Goal: Task Accomplishment & Management: Use online tool/utility

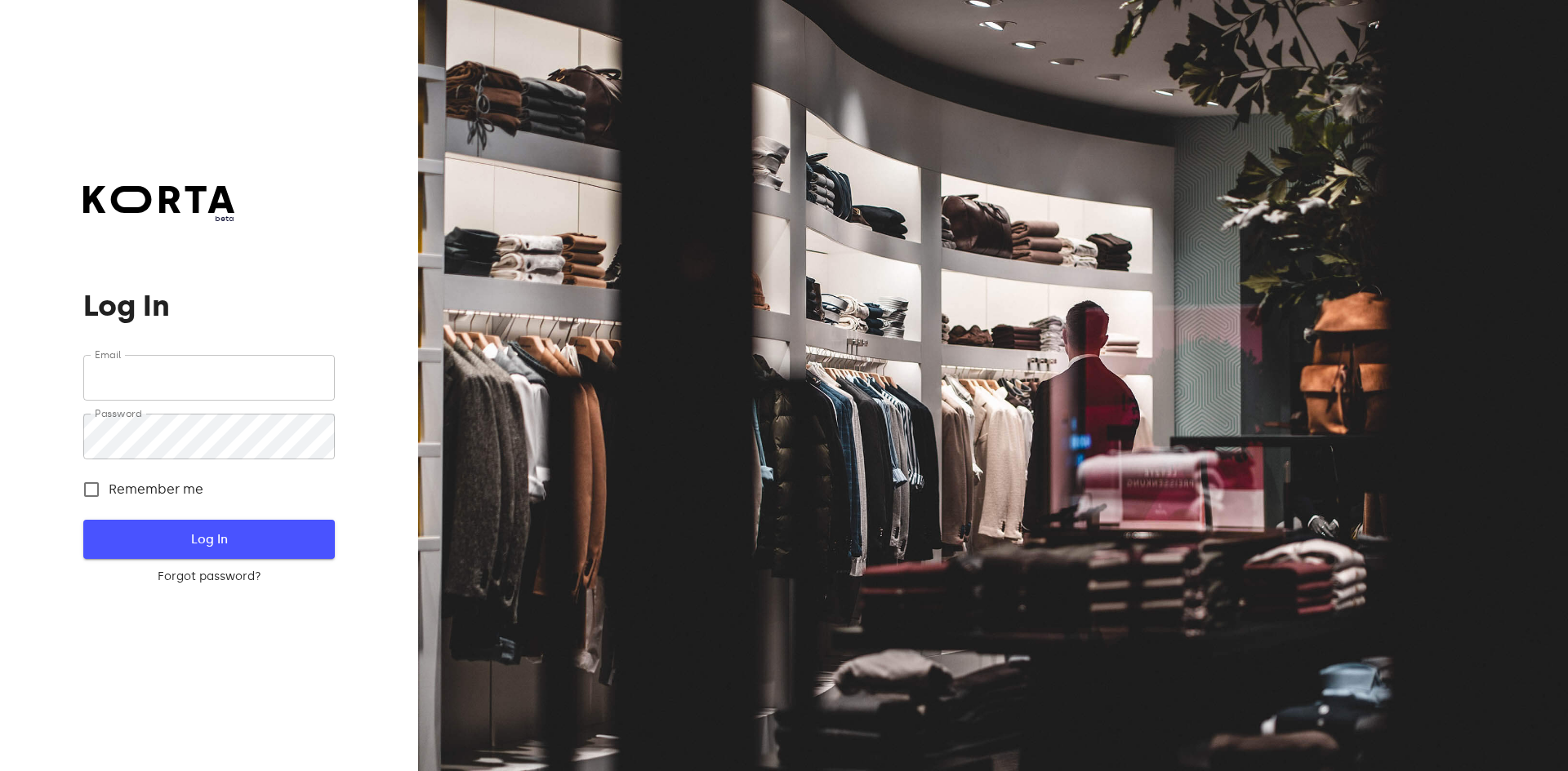
type input "[EMAIL_ADDRESS][DOMAIN_NAME]"
click at [244, 531] on span "Log In" at bounding box center [208, 539] width 198 height 21
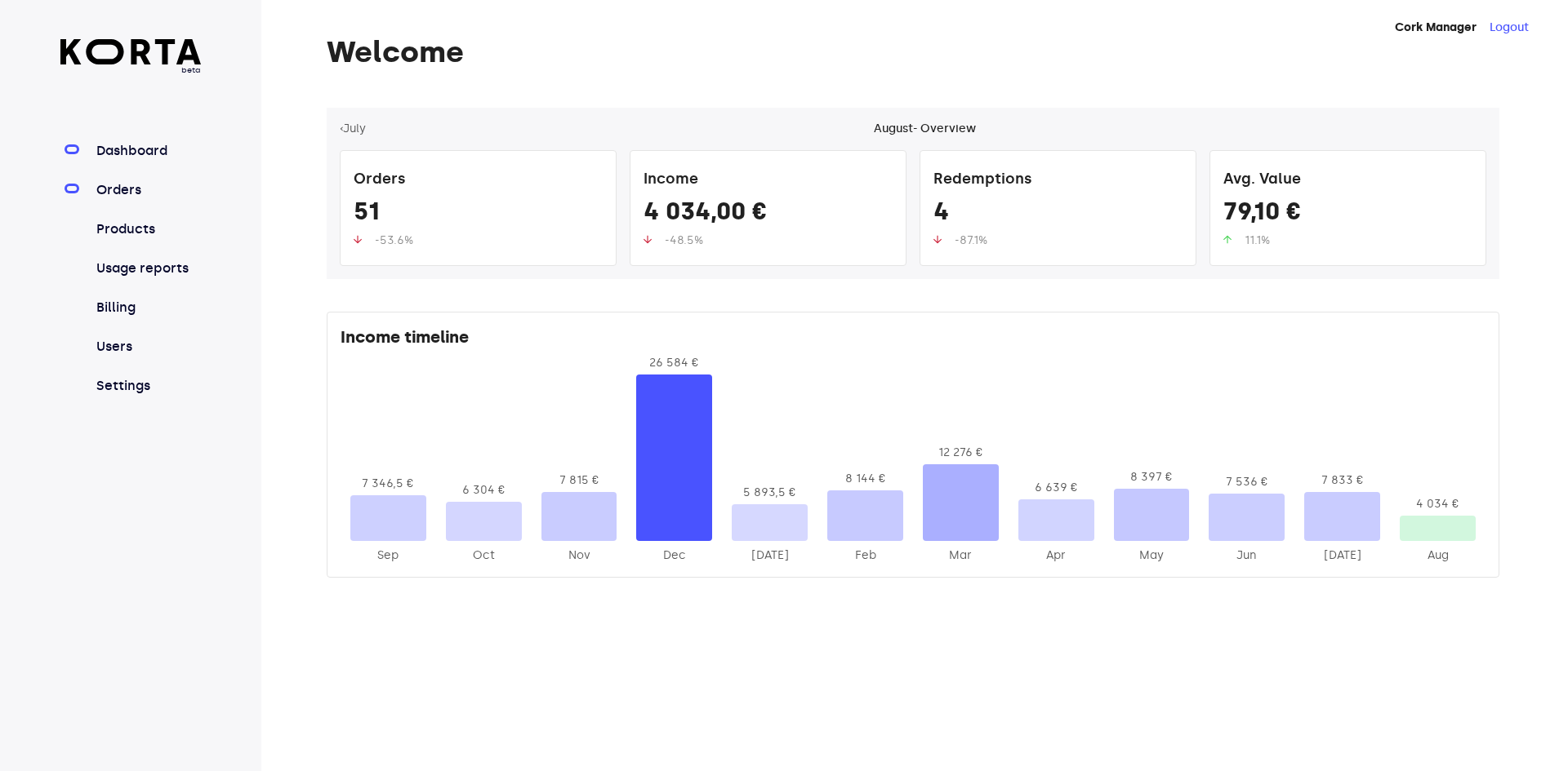
click at [161, 183] on link "Orders" at bounding box center [147, 191] width 109 height 20
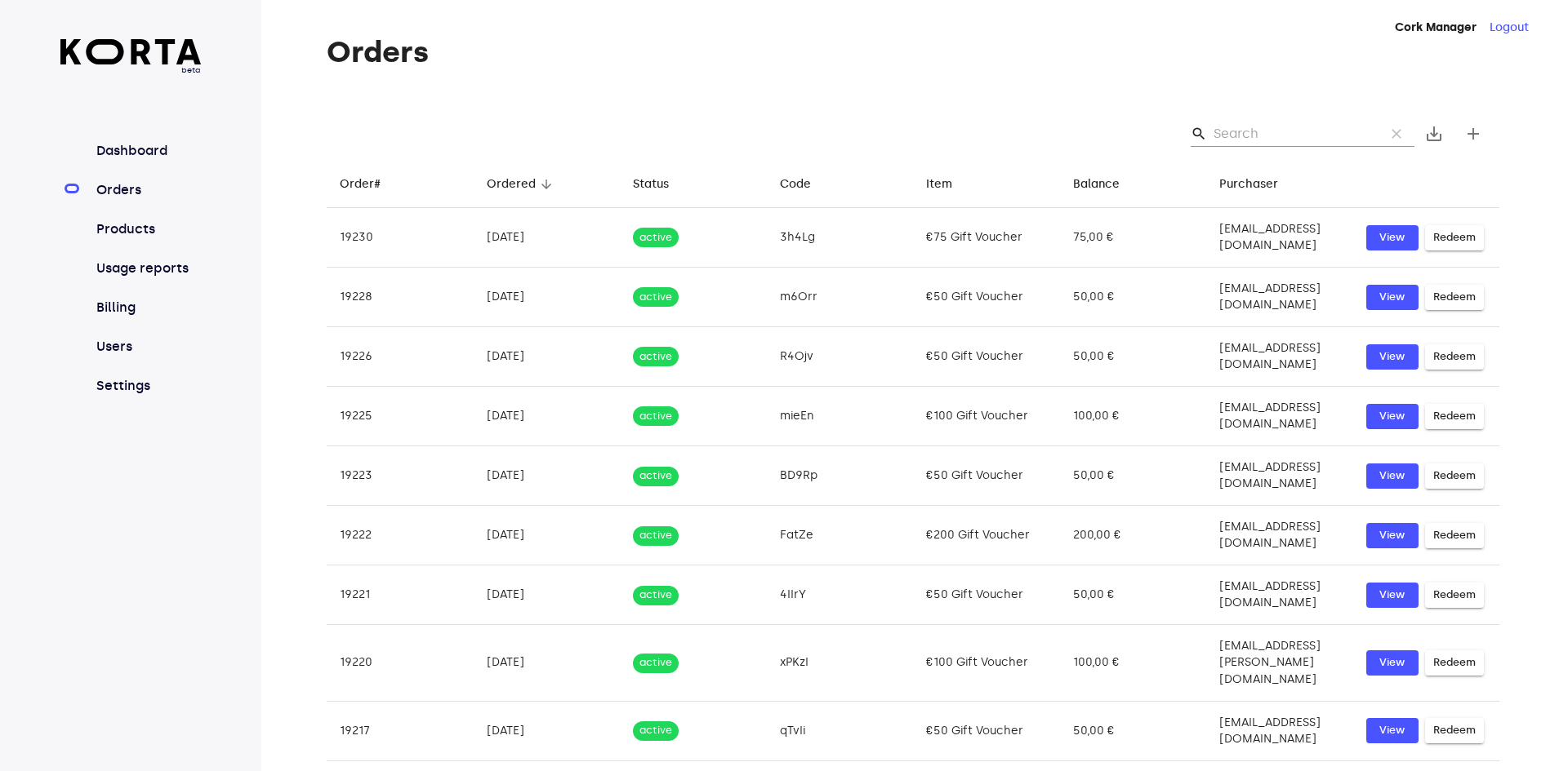
click at [1276, 136] on input "Search" at bounding box center [1292, 134] width 158 height 26
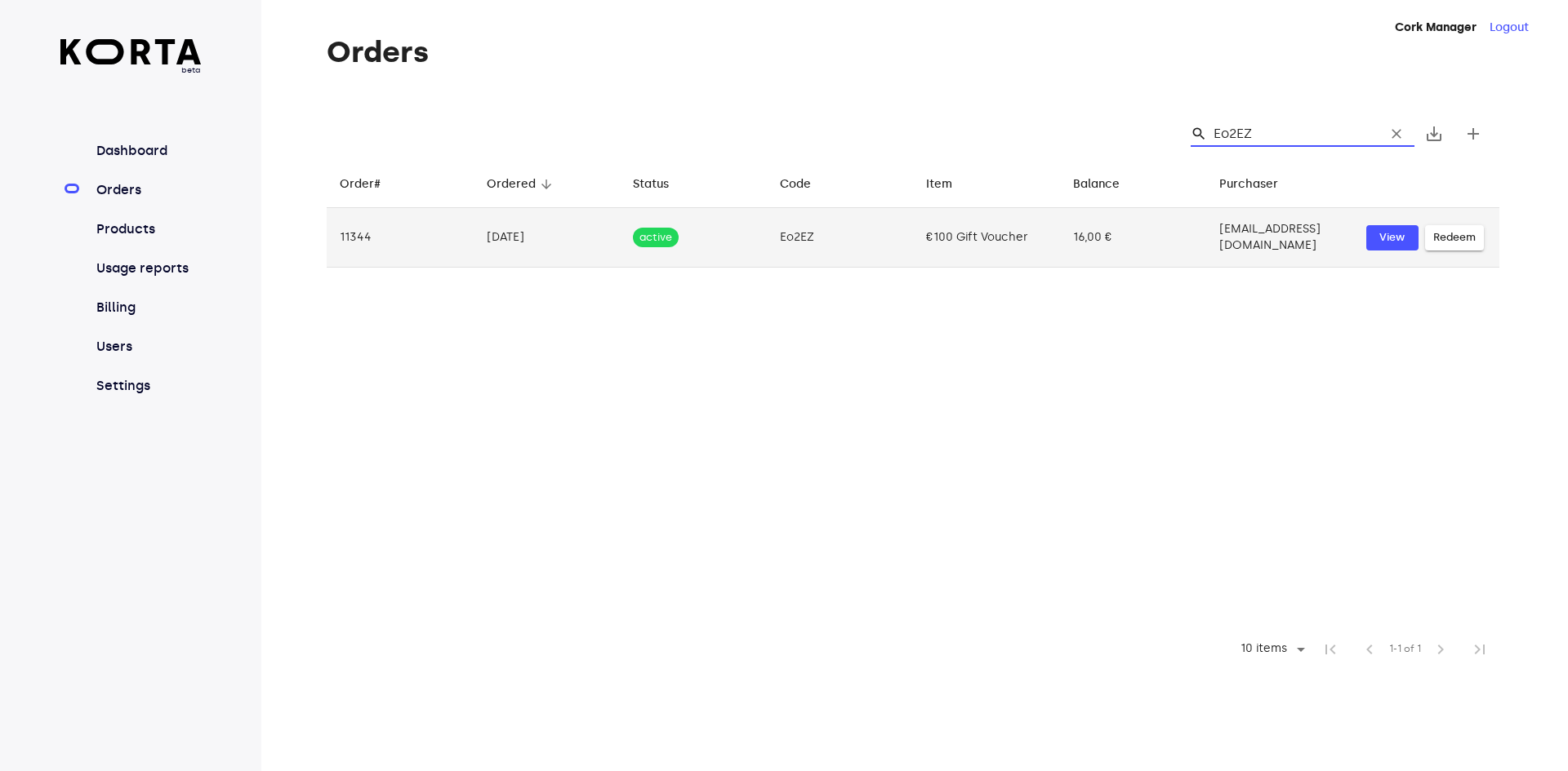
type input "Eo2EZ"
click at [1444, 226] on button "Redeem" at bounding box center [1454, 238] width 59 height 25
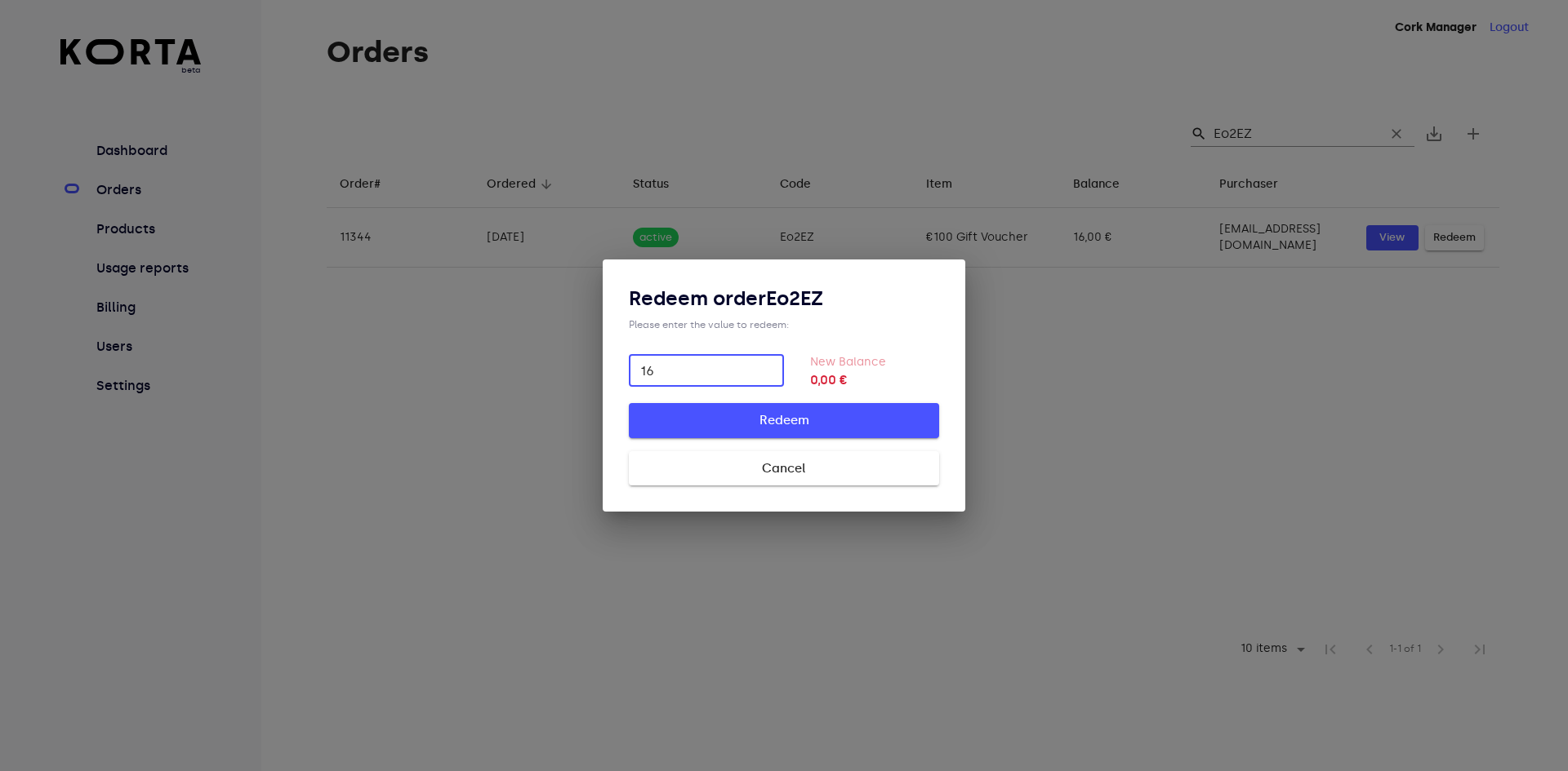
type input "16"
click at [629, 404] on button "Redeem" at bounding box center [783, 420] width 310 height 34
